Goal: Task Accomplishment & Management: Manage account settings

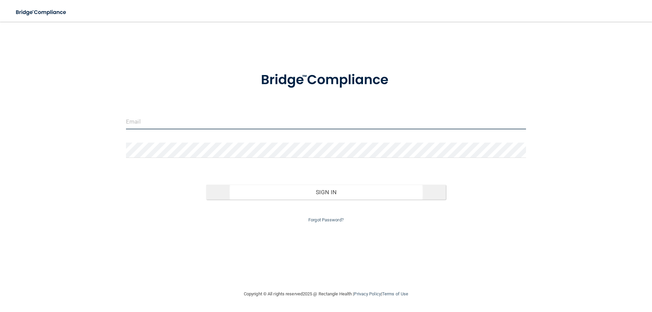
type input "[EMAIL_ADDRESS][DOMAIN_NAME]"
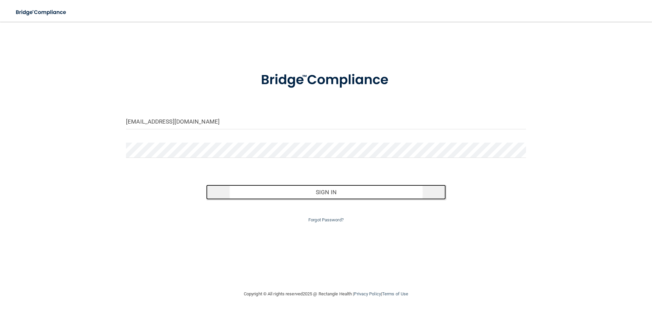
click at [320, 195] on button "Sign In" at bounding box center [326, 192] width 240 height 15
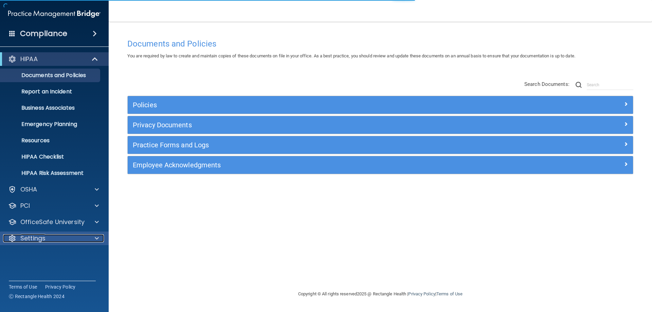
click at [90, 237] on div at bounding box center [95, 238] width 17 height 8
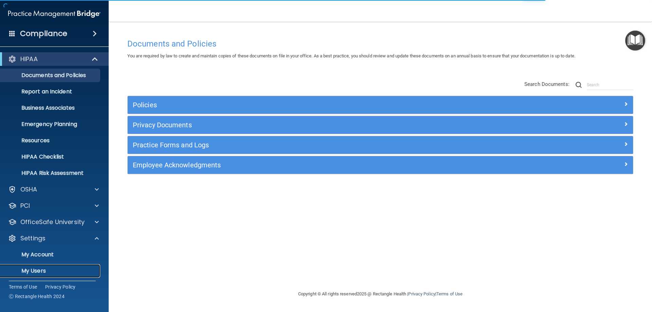
click at [61, 270] on p "My Users" at bounding box center [50, 271] width 93 height 7
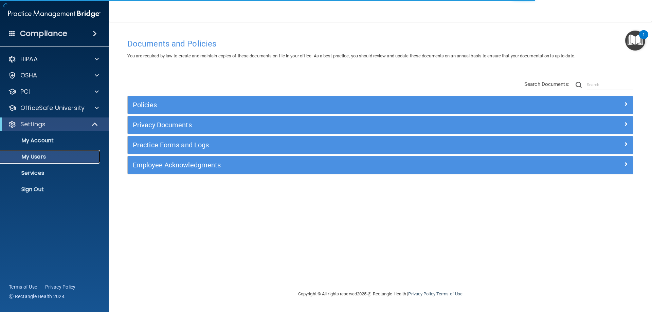
select select "20"
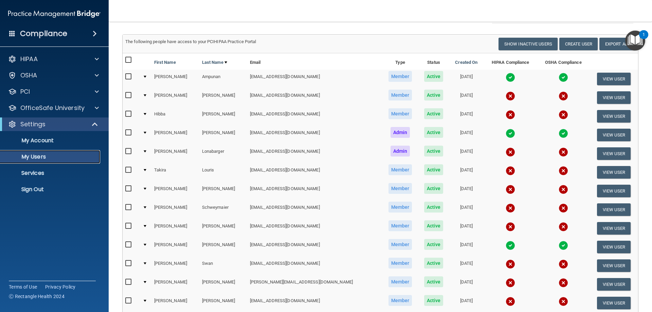
scroll to position [34, 0]
click at [38, 173] on p "Services" at bounding box center [50, 173] width 93 height 7
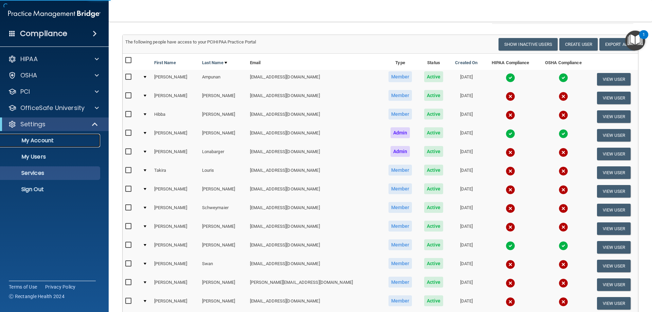
click at [50, 139] on p "My Account" at bounding box center [50, 140] width 93 height 7
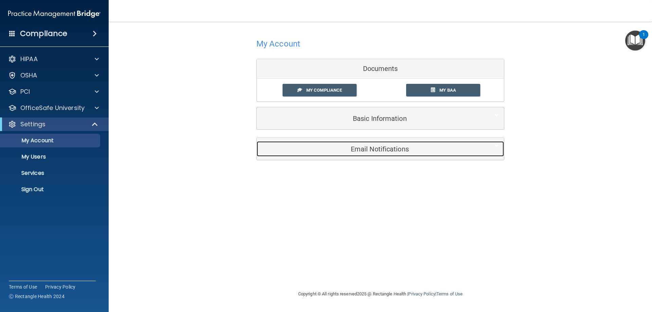
click at [347, 149] on h5 "Email Notifications" at bounding box center [370, 148] width 216 height 7
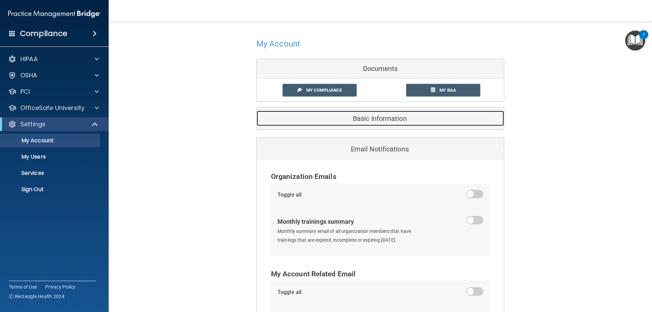
click at [398, 122] on div "Basic Information" at bounding box center [370, 118] width 226 height 15
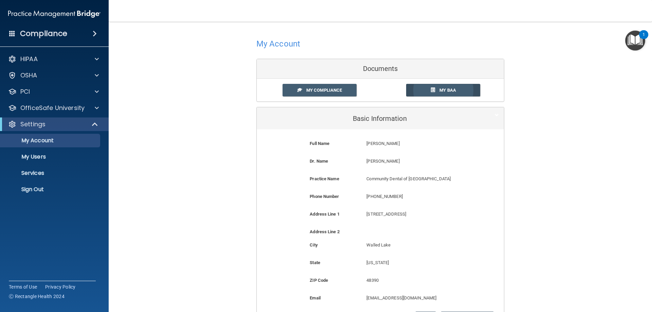
click at [453, 88] on span "My BAA" at bounding box center [447, 90] width 17 height 5
click at [93, 89] on div at bounding box center [95, 92] width 17 height 8
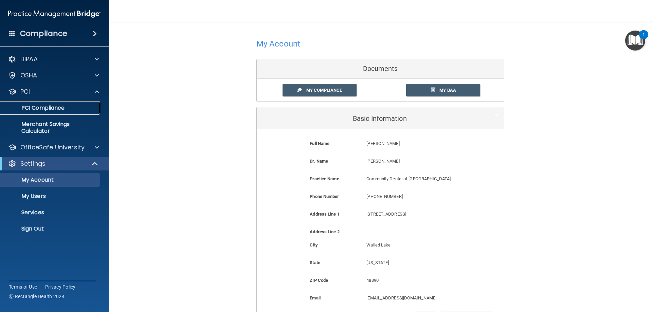
click at [68, 110] on p "PCI Compliance" at bounding box center [50, 108] width 93 height 7
click at [76, 32] on div "Compliance" at bounding box center [54, 33] width 109 height 15
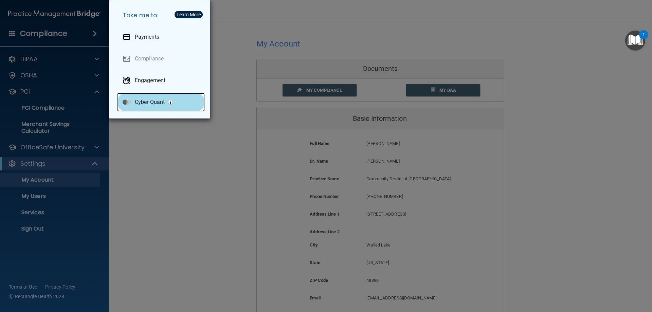
click at [139, 104] on p "Cyber Quant" at bounding box center [150, 102] width 30 height 7
click at [55, 120] on div "Take me to: Payments Compliance Engagement Cyber Quant" at bounding box center [326, 156] width 652 height 312
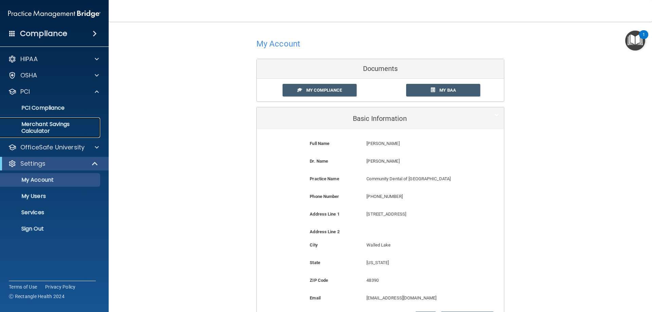
click at [50, 126] on p "Merchant Savings Calculator" at bounding box center [50, 128] width 93 height 14
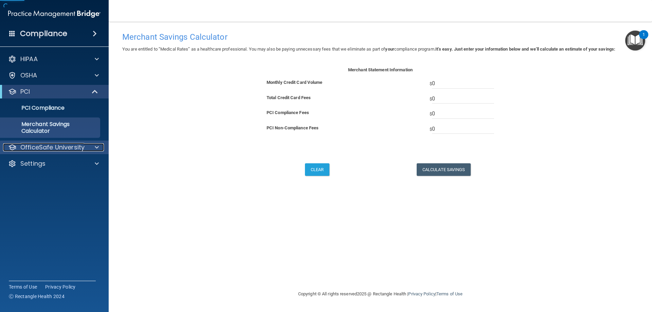
click at [69, 147] on p "OfficeSafe University" at bounding box center [52, 147] width 64 height 8
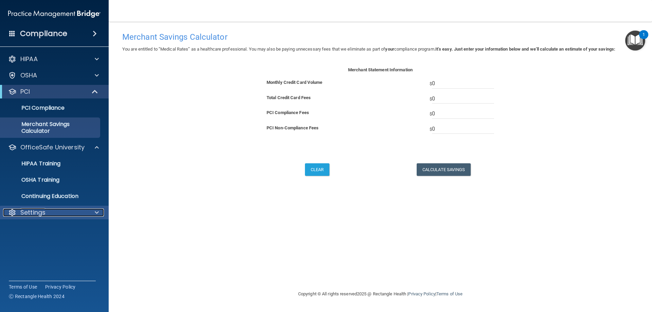
click at [57, 213] on div "Settings" at bounding box center [45, 212] width 84 height 8
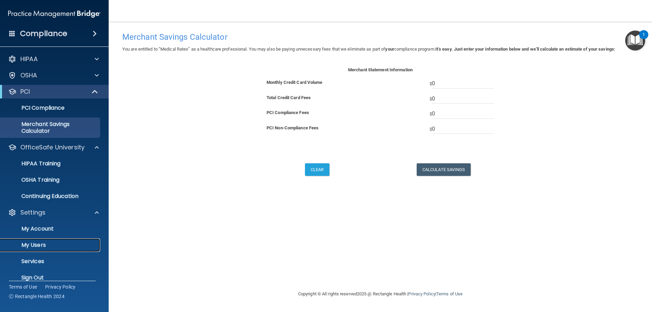
click at [37, 244] on p "My Users" at bounding box center [50, 245] width 93 height 7
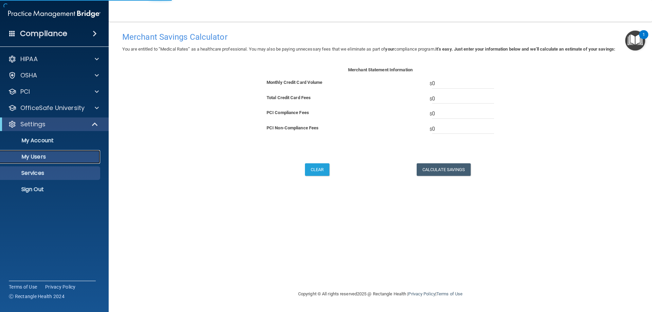
select select "20"
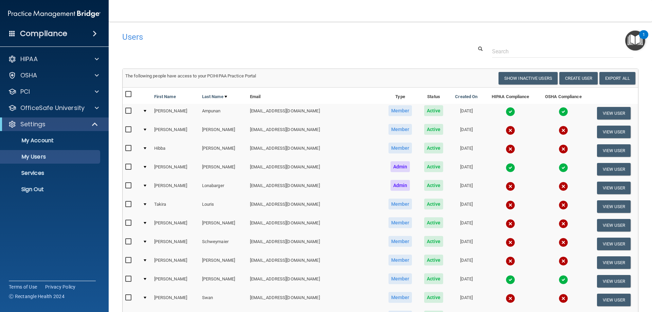
drag, startPoint x: 636, startPoint y: 36, endPoint x: 634, endPoint y: 32, distance: 5.0
click at [636, 36] on img "Open Resource Center, 1 new notification" at bounding box center [635, 41] width 20 height 20
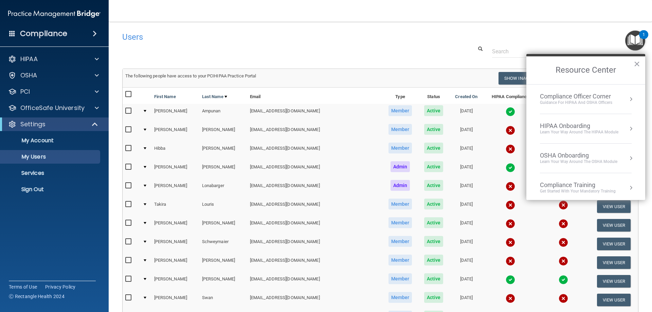
click at [616, 99] on div "Compliance Officer Corner Guidance for HIPAA and OSHA Officers" at bounding box center [586, 99] width 92 height 13
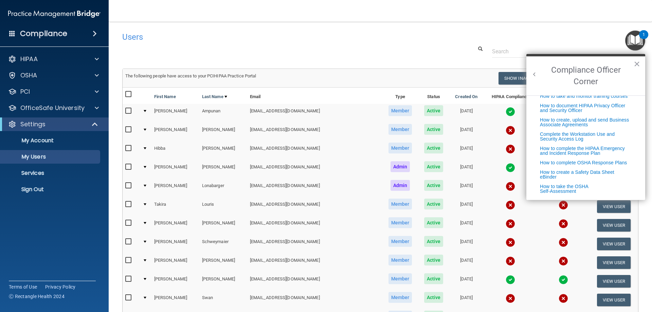
scroll to position [174, 0]
click at [581, 188] on link "How to take the OSHA Self-Assessment" at bounding box center [564, 189] width 49 height 10
click at [637, 64] on button "×" at bounding box center [637, 63] width 6 height 11
